Goal: Task Accomplishment & Management: Manage account settings

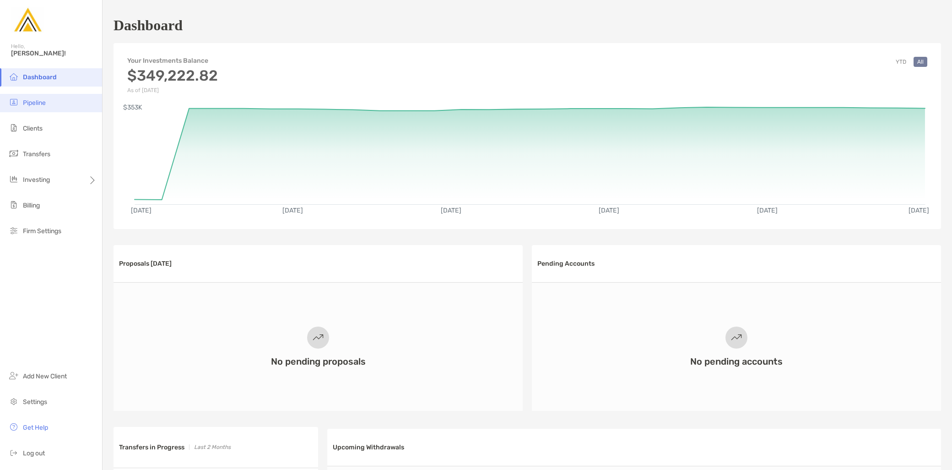
click at [35, 103] on span "Pipeline" at bounding box center [34, 103] width 23 height 8
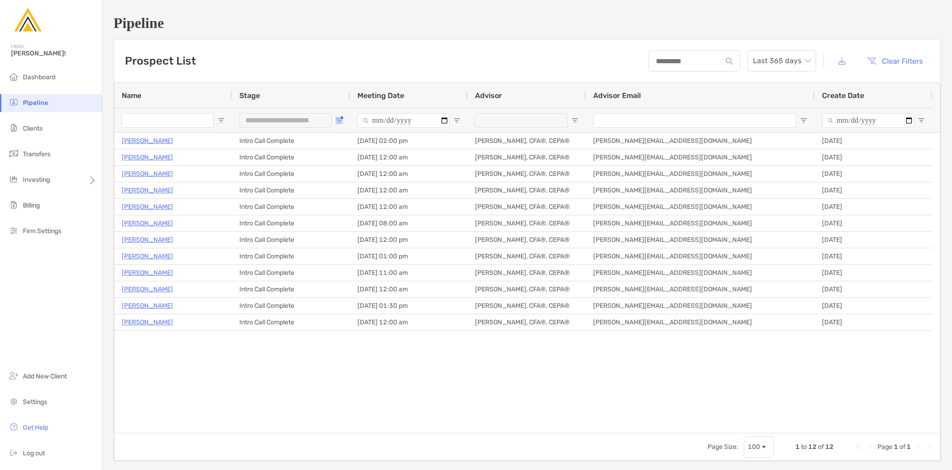
click at [341, 119] on span "Open Filter Menu" at bounding box center [339, 120] width 7 height 7
click at [349, 198] on div "Intro Call Complete" at bounding box center [385, 202] width 87 height 13
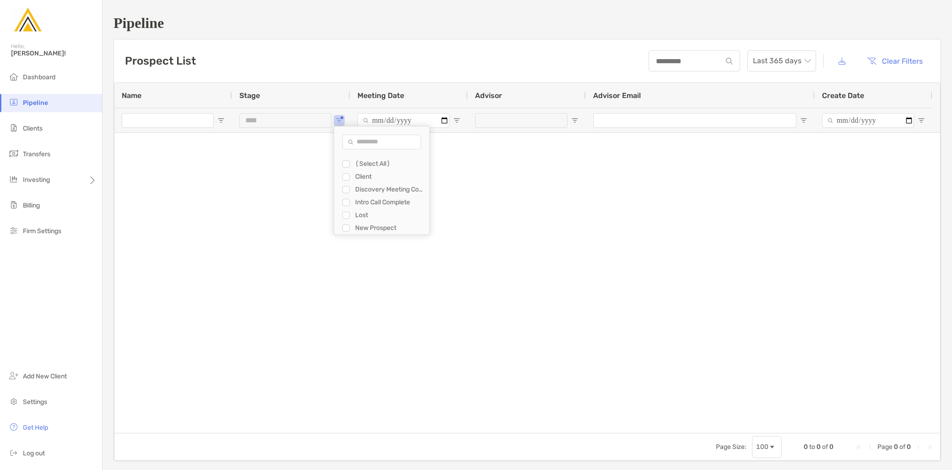
click at [347, 222] on div "New Prospect" at bounding box center [385, 228] width 87 height 13
type input "**********"
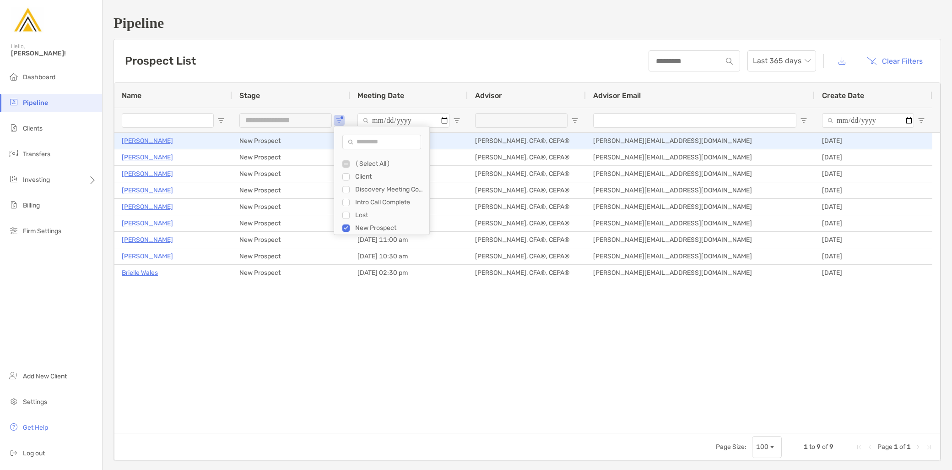
click at [157, 143] on p "Erin Flannigan" at bounding box center [147, 140] width 51 height 11
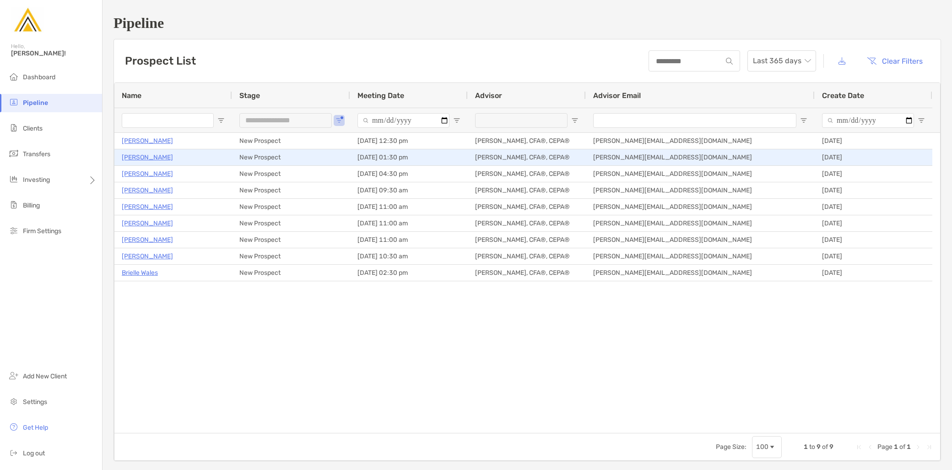
click at [151, 156] on p "Sanket Nabar" at bounding box center [147, 157] width 51 height 11
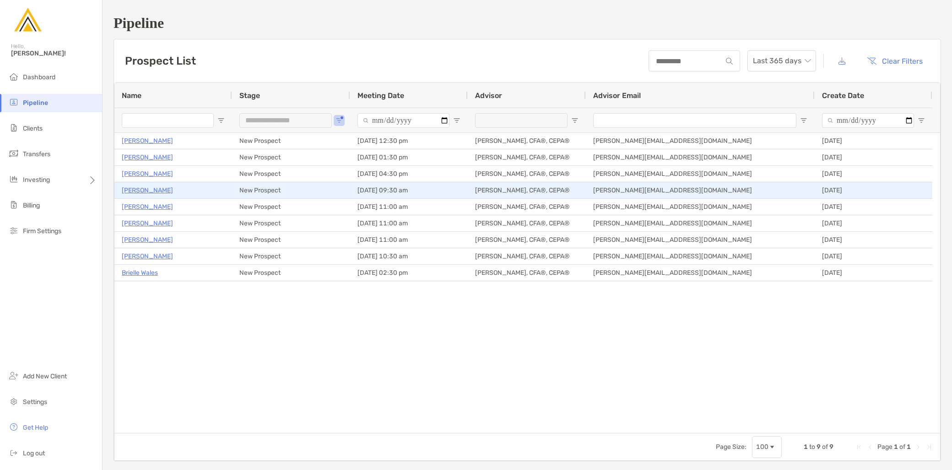
click at [153, 185] on p "Allison Boucher" at bounding box center [147, 190] width 51 height 11
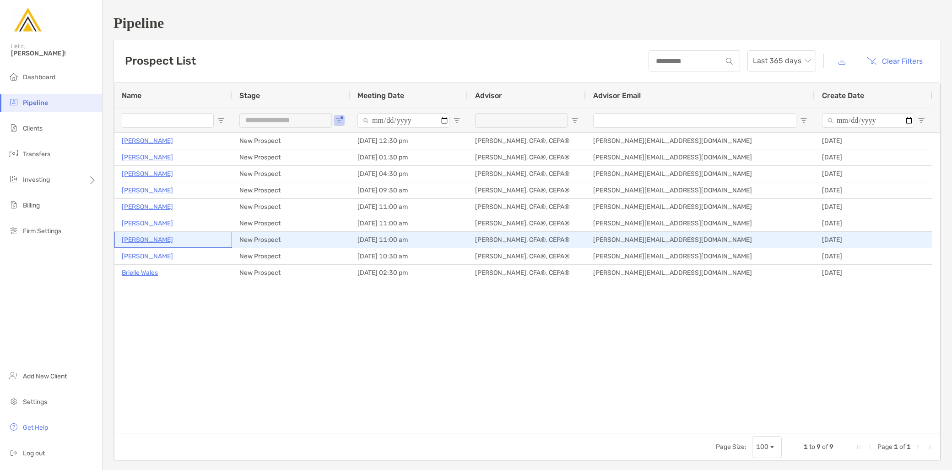
click at [163, 239] on p "[PERSON_NAME]" at bounding box center [147, 239] width 51 height 11
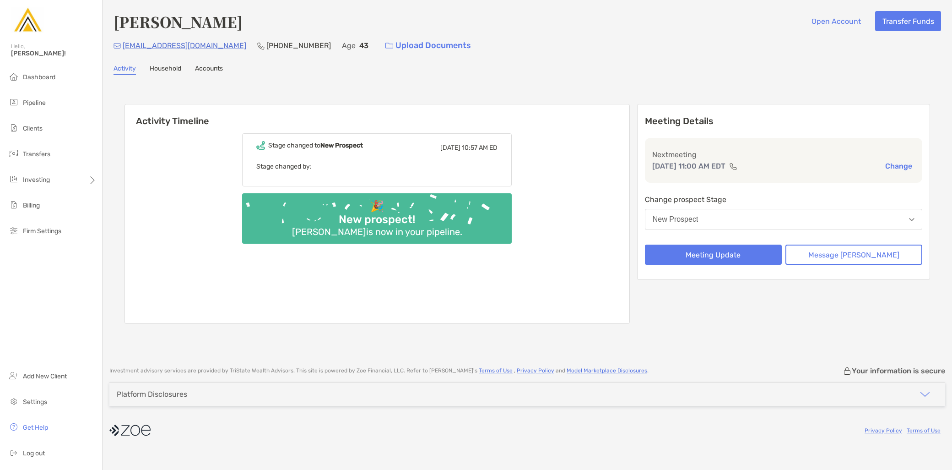
drag, startPoint x: 157, startPoint y: 31, endPoint x: 114, endPoint y: 32, distance: 42.6
click at [114, 32] on div "[PERSON_NAME] Open Account Transfer Funds [EMAIL_ADDRESS][DOMAIN_NAME] [PHONE_N…" at bounding box center [528, 33] width 828 height 44
click at [798, 213] on button "New Prospect" at bounding box center [783, 219] width 277 height 21
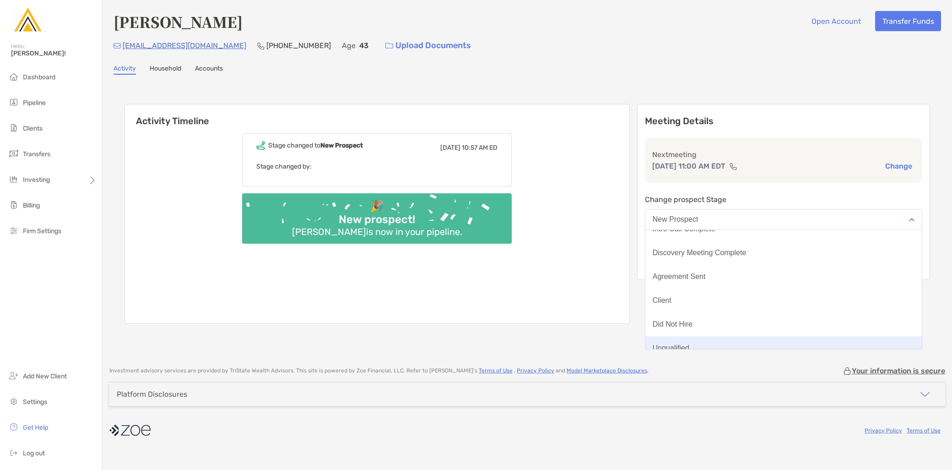
scroll to position [71, 0]
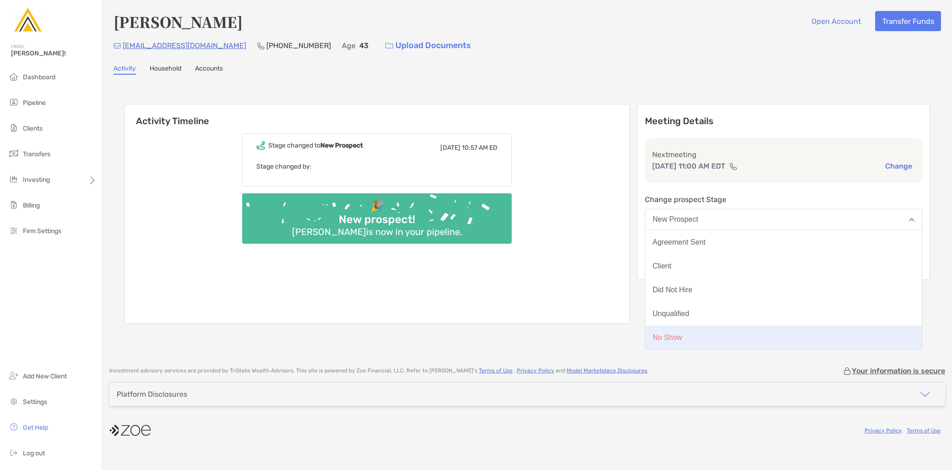
click at [729, 335] on button "No Show" at bounding box center [784, 338] width 277 height 24
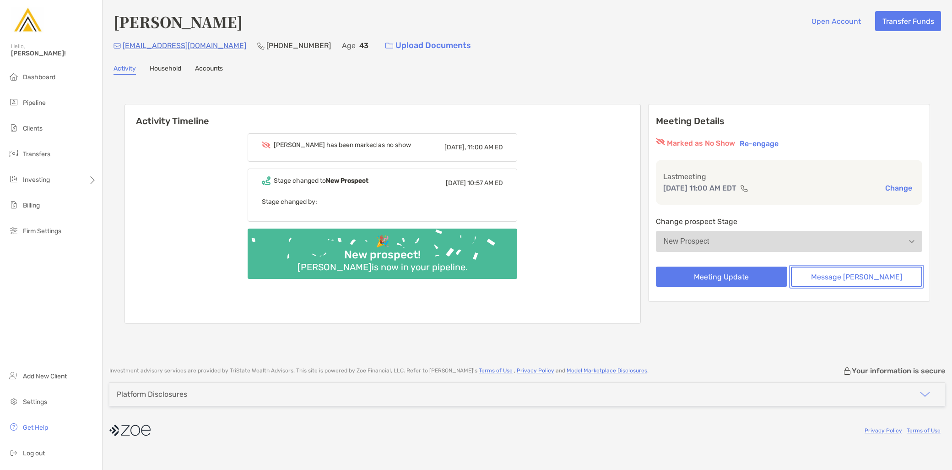
click at [864, 281] on button "Message [PERSON_NAME]" at bounding box center [856, 276] width 131 height 20
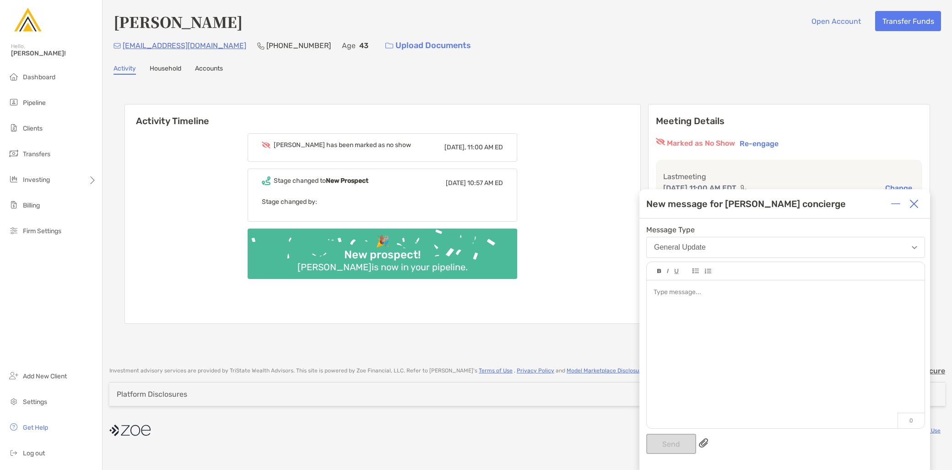
click at [703, 330] on div at bounding box center [786, 349] width 278 height 139
click at [677, 445] on button "Send" at bounding box center [671, 444] width 50 height 20
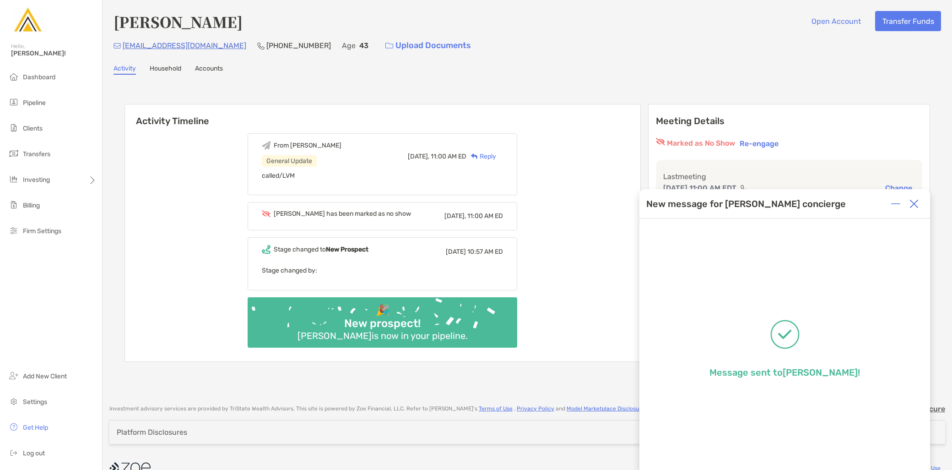
click at [570, 259] on div "From [PERSON_NAME] General Update [DATE], 11:00 AM ED Reply called/LVM [PERSON_…" at bounding box center [383, 243] width 516 height 235
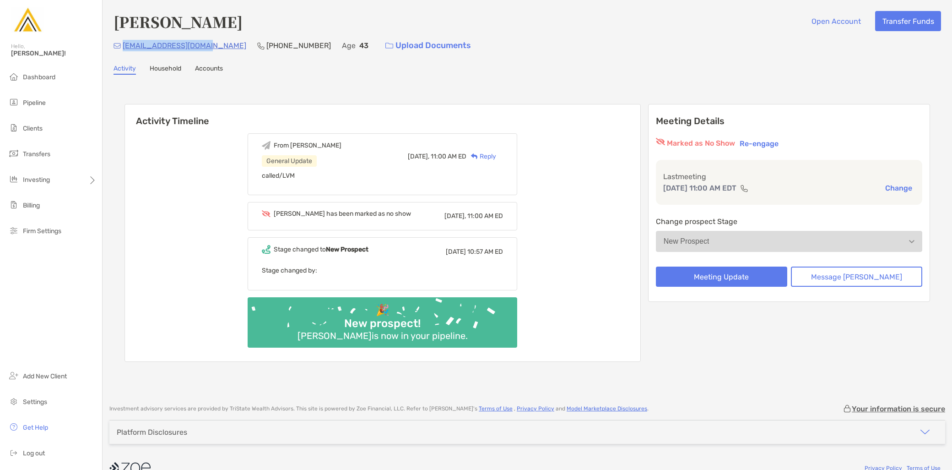
drag, startPoint x: 214, startPoint y: 46, endPoint x: 123, endPoint y: 44, distance: 91.6
click at [123, 44] on div "[EMAIL_ADDRESS][DOMAIN_NAME] [PHONE_NUMBER] Age [DEMOGRAPHIC_DATA] Upload Docum…" at bounding box center [528, 46] width 828 height 20
copy p "[EMAIL_ADDRESS][DOMAIN_NAME]"
